Goal: Task Accomplishment & Management: Manage account settings

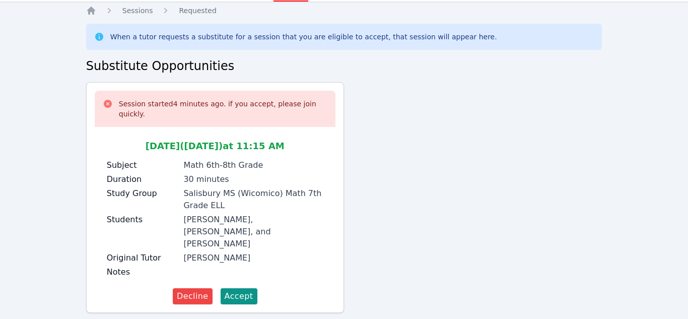
scroll to position [31, 0]
click at [225, 290] on span "Accept" at bounding box center [239, 296] width 29 height 12
click at [244, 266] on div "Notes" at bounding box center [215, 273] width 216 height 14
click at [249, 290] on span "Accept" at bounding box center [239, 296] width 29 height 12
click at [243, 288] on button "Accept" at bounding box center [238, 296] width 37 height 16
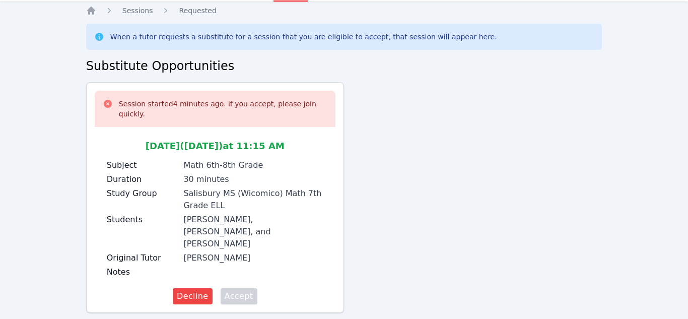
click at [243, 290] on span "Accept" at bounding box center [239, 296] width 29 height 12
click at [247, 290] on span "Accept" at bounding box center [239, 296] width 29 height 12
click at [252, 288] on button "Accept" at bounding box center [238, 296] width 37 height 16
click at [243, 290] on span "Accept" at bounding box center [239, 296] width 29 height 12
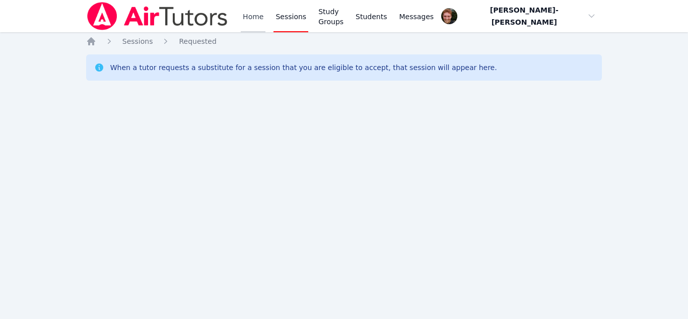
click at [249, 15] on link "Home" at bounding box center [253, 16] width 25 height 32
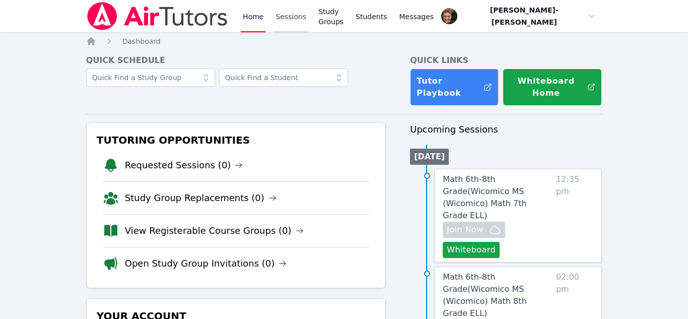
click at [288, 20] on link "Sessions" at bounding box center [290, 16] width 35 height 32
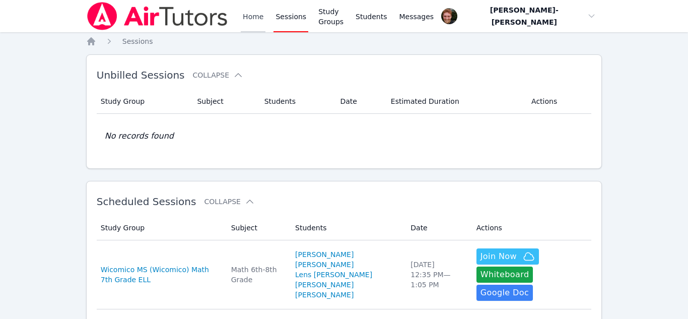
click at [248, 18] on link "Home" at bounding box center [253, 16] width 25 height 32
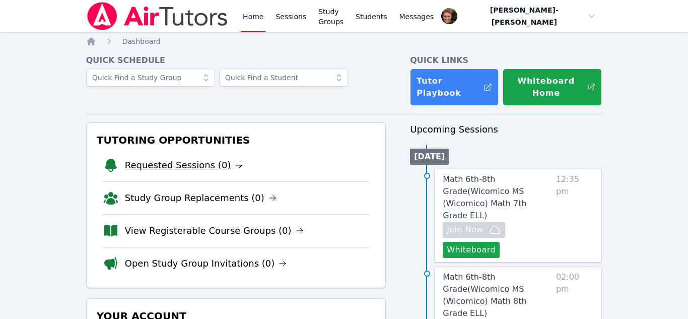
click at [190, 161] on link "Requested Sessions (0)" at bounding box center [184, 165] width 118 height 14
